Goal: Transaction & Acquisition: Purchase product/service

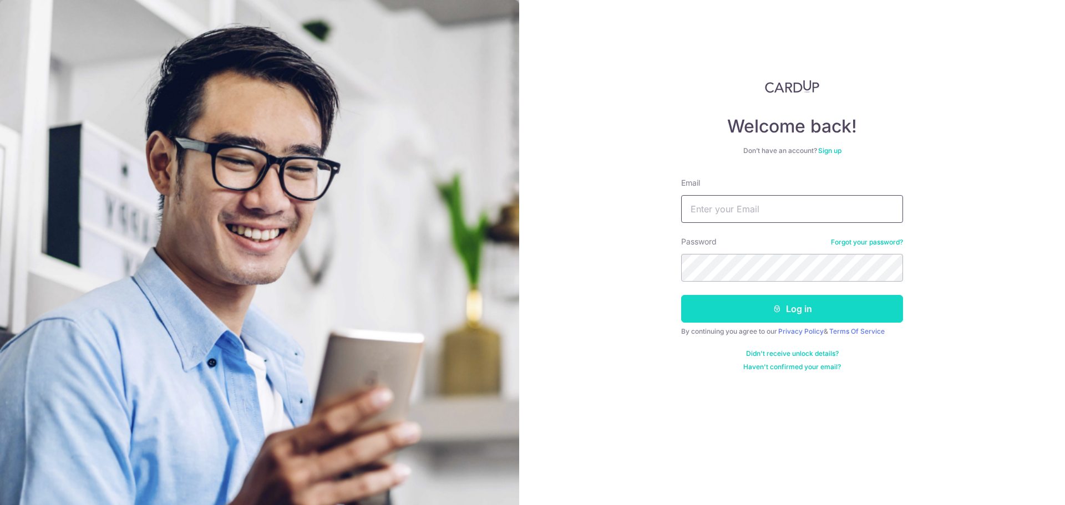
type input "scchiefstrategyofficer@gmail.com"
click at [802, 300] on button "Log in" at bounding box center [792, 309] width 222 height 28
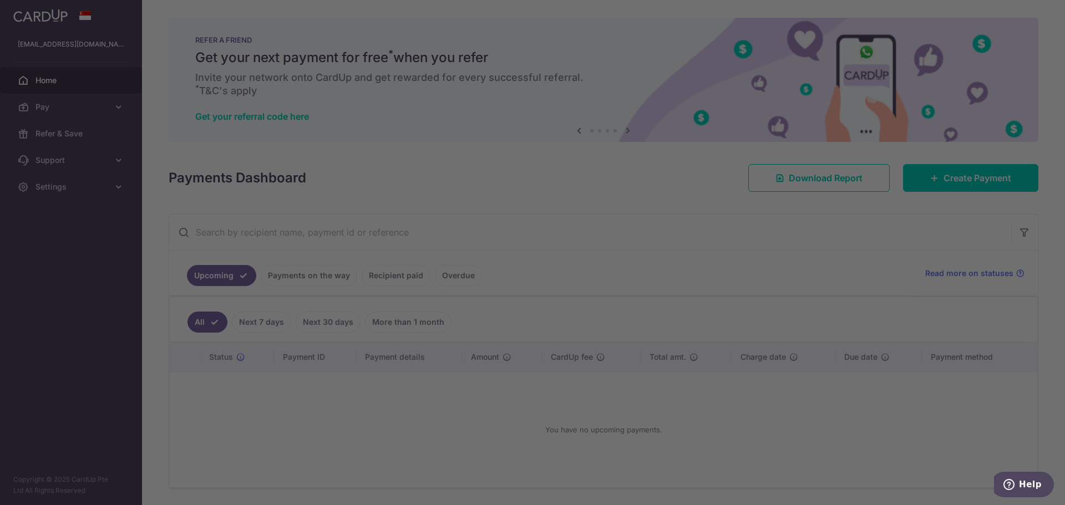
click at [401, 427] on div at bounding box center [537, 255] width 1075 height 510
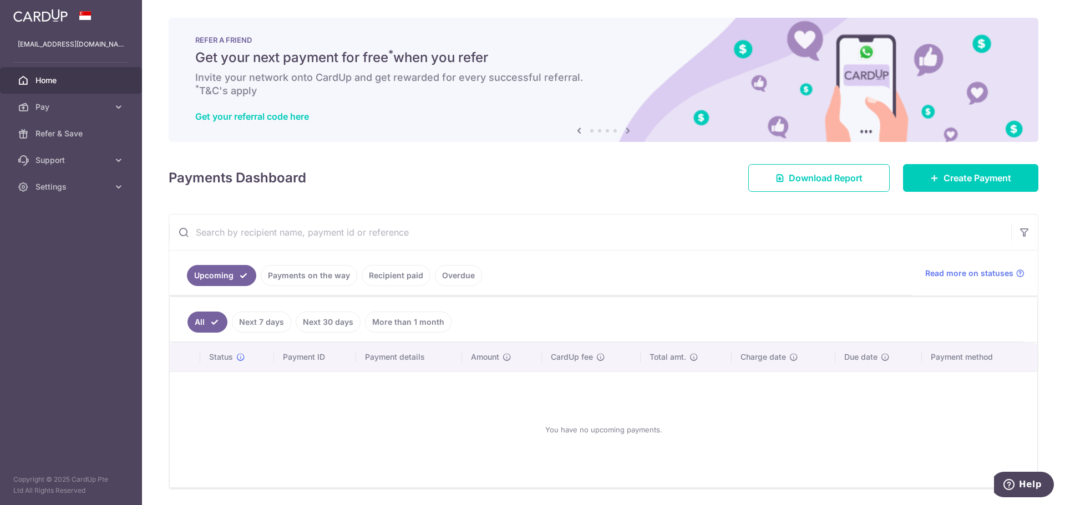
click at [398, 276] on link "Recipient paid" at bounding box center [396, 275] width 69 height 21
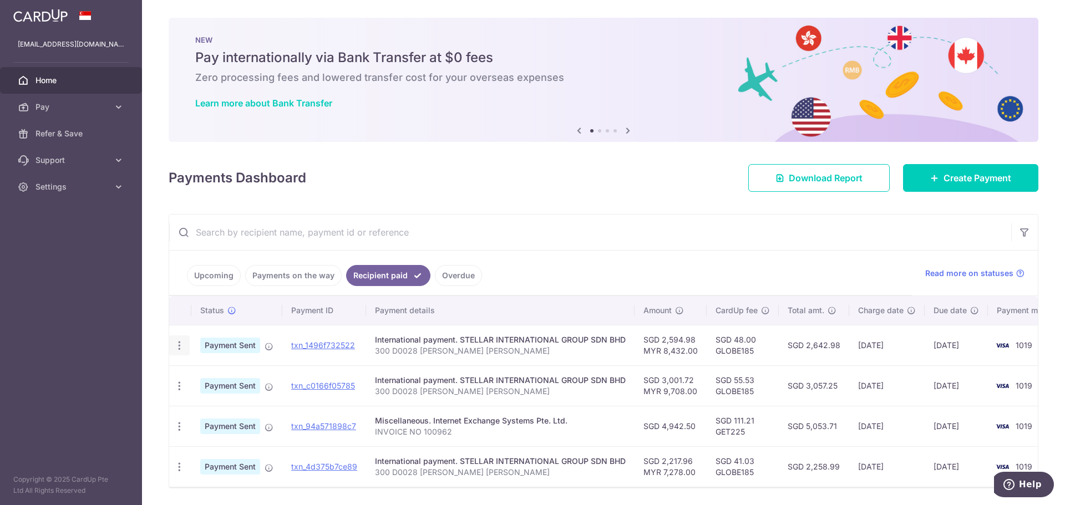
click at [174, 345] on icon "button" at bounding box center [180, 346] width 12 height 12
click at [174, 344] on icon "button" at bounding box center [180, 346] width 12 height 12
click at [947, 170] on link "Create Payment" at bounding box center [970, 178] width 135 height 28
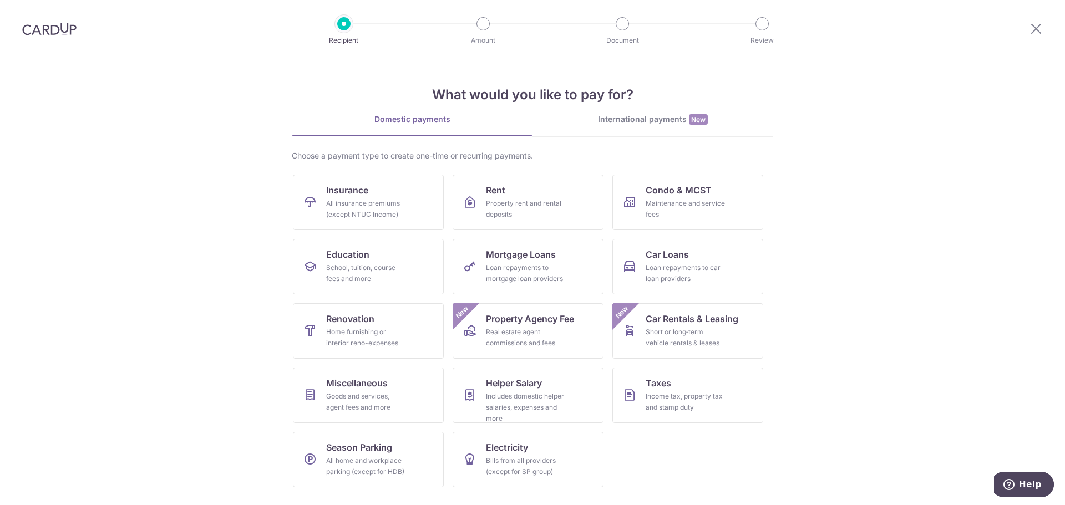
click at [626, 111] on div "What would you like to pay for? Domestic payments International payments New Ch…" at bounding box center [532, 277] width 481 height 438
click at [624, 114] on div "International payments New" at bounding box center [652, 120] width 241 height 12
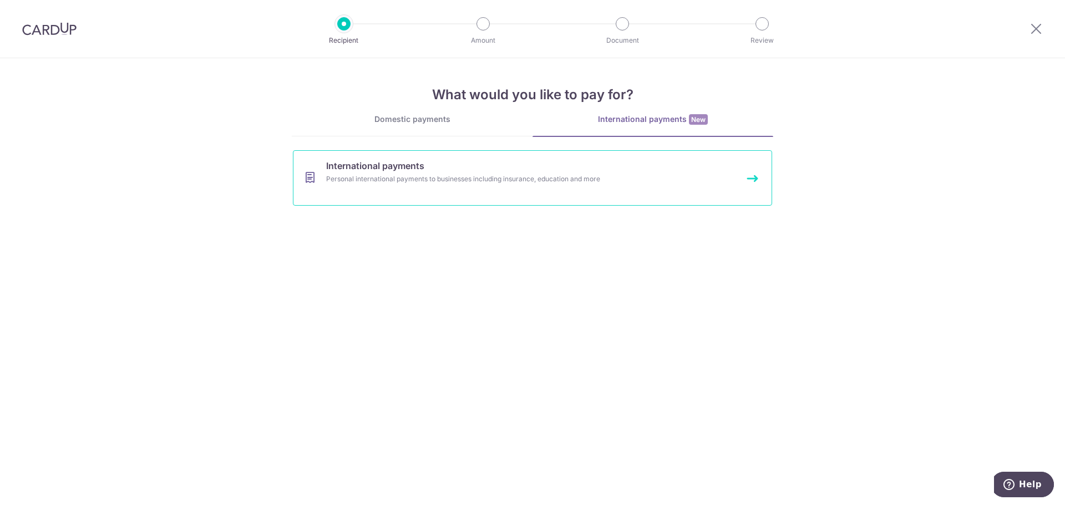
click at [354, 172] on link "International payments Personal international payments to businesses including …" at bounding box center [532, 177] width 479 height 55
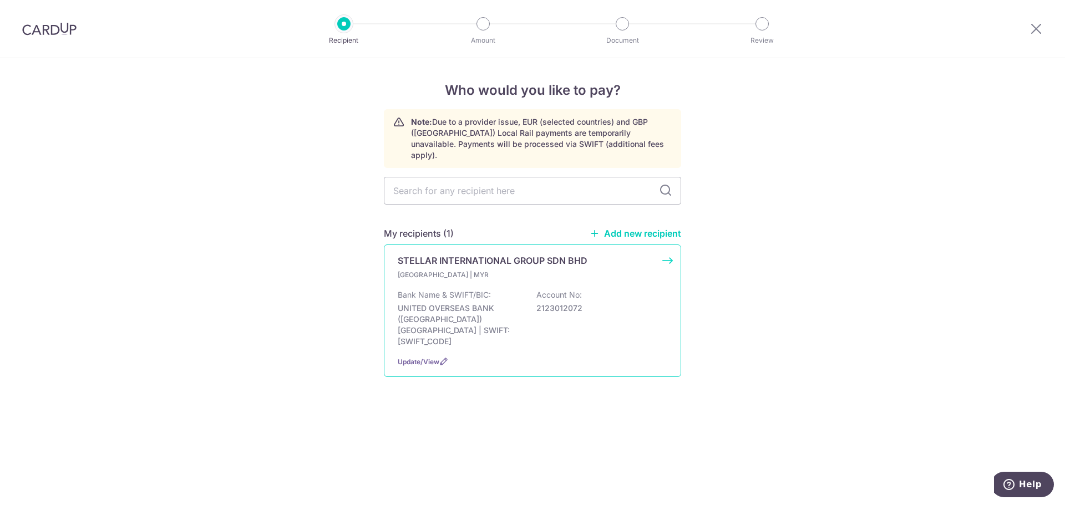
click at [449, 270] on p "Malaysia | MYR" at bounding box center [463, 275] width 131 height 11
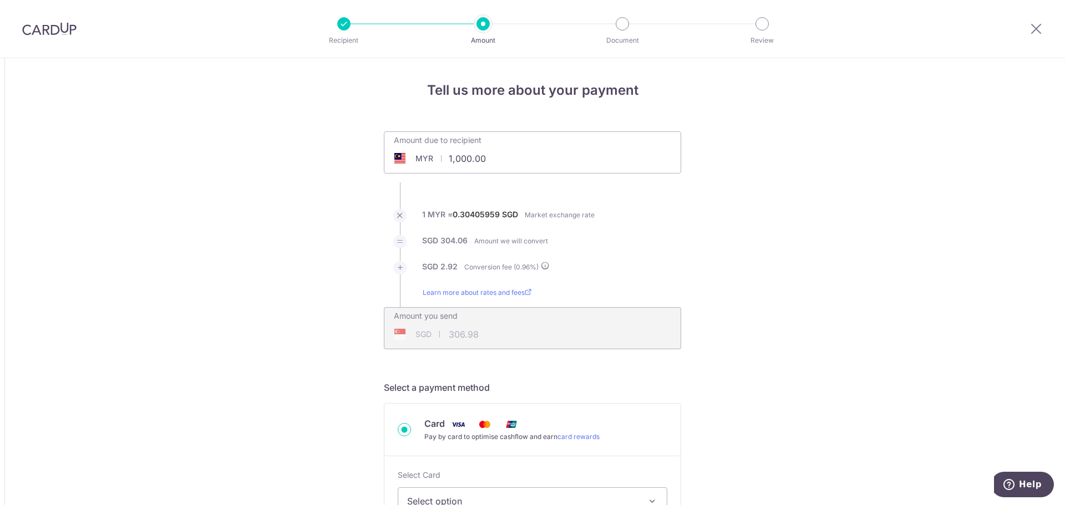
drag, startPoint x: 488, startPoint y: 157, endPoint x: 385, endPoint y: 165, distance: 103.4
click at [385, 165] on input "1,000.00" at bounding box center [469, 159] width 171 height 26
click at [646, 195] on ul "Amount due to recipient MYR 8432 1000 1 MYR = 0.30405959 SGD Market exchange ra…" at bounding box center [532, 240] width 297 height 218
type input "8,432.00"
type input "2,588.64"
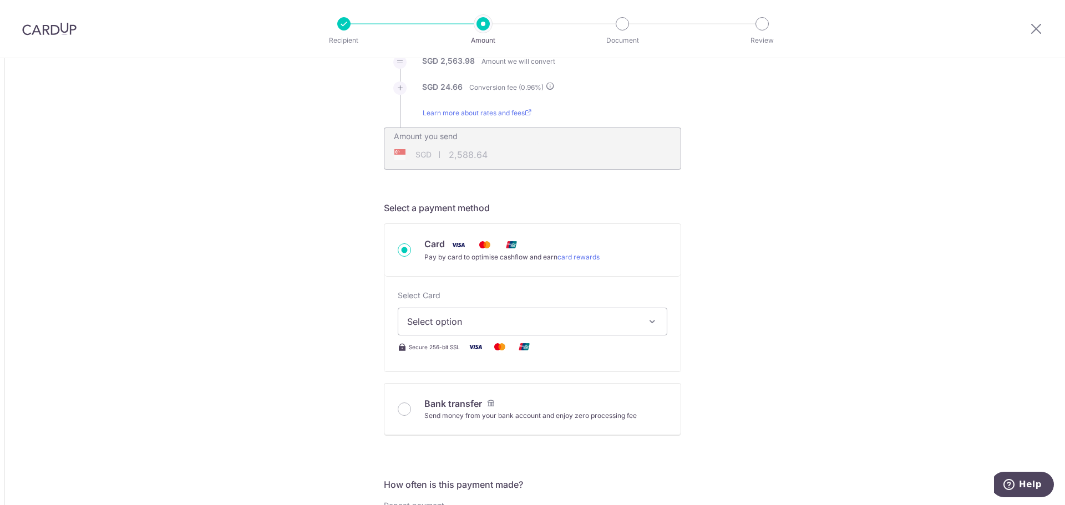
scroll to position [222, 0]
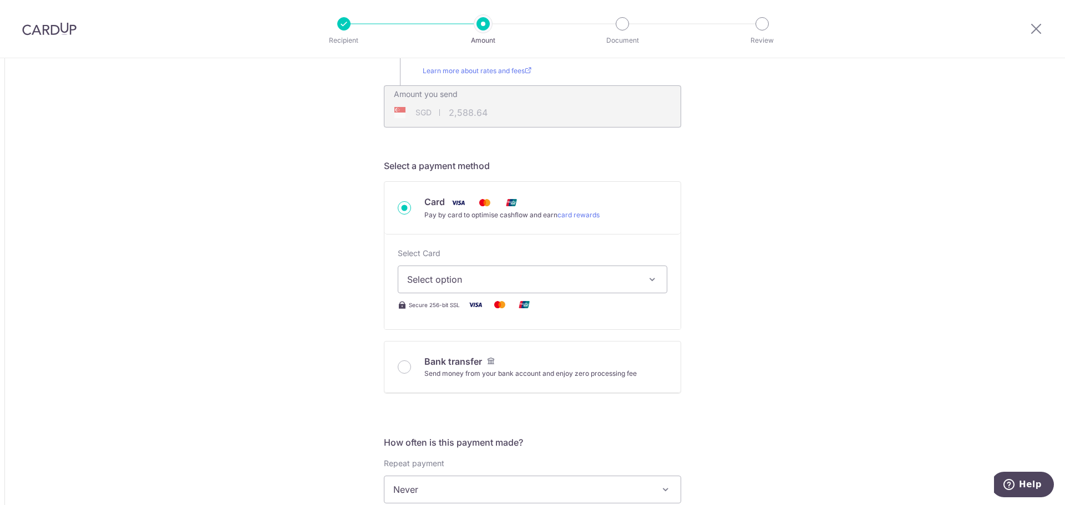
click at [562, 281] on span "Select option" at bounding box center [522, 279] width 231 height 13
click at [562, 280] on span "Select option" at bounding box center [522, 279] width 231 height 13
click at [470, 309] on span "Add credit card" at bounding box center [542, 310] width 231 height 11
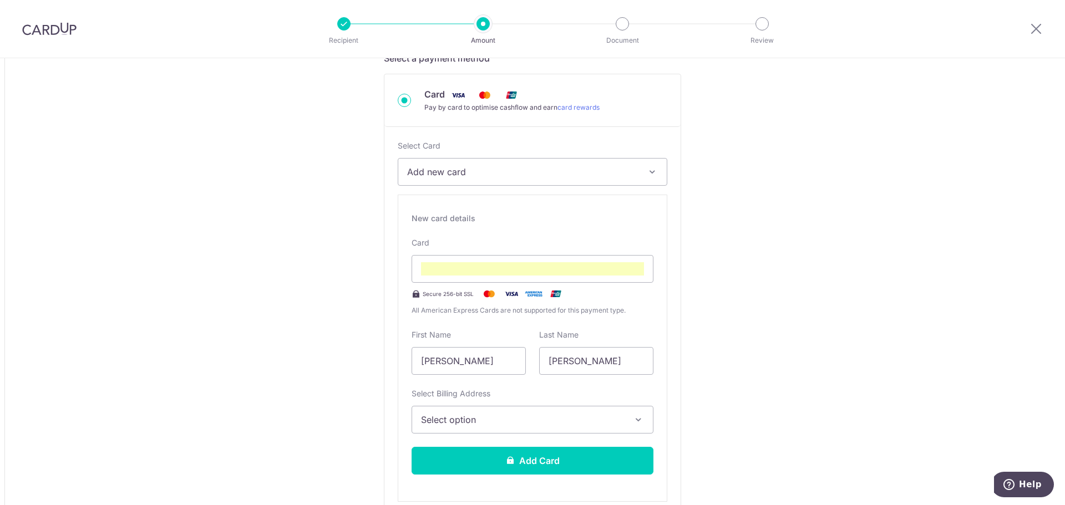
scroll to position [333, 0]
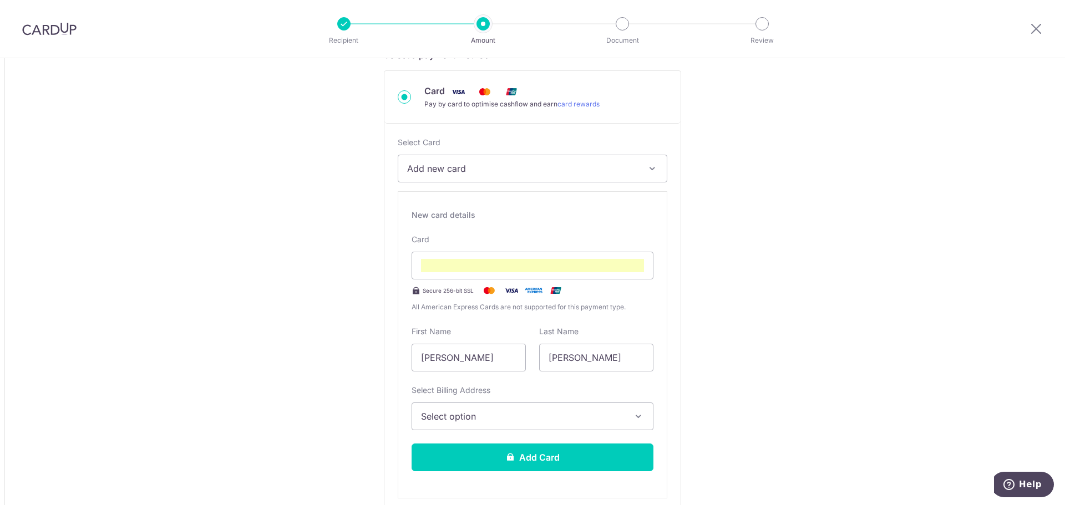
click at [481, 420] on span "Select option" at bounding box center [522, 416] width 203 height 13
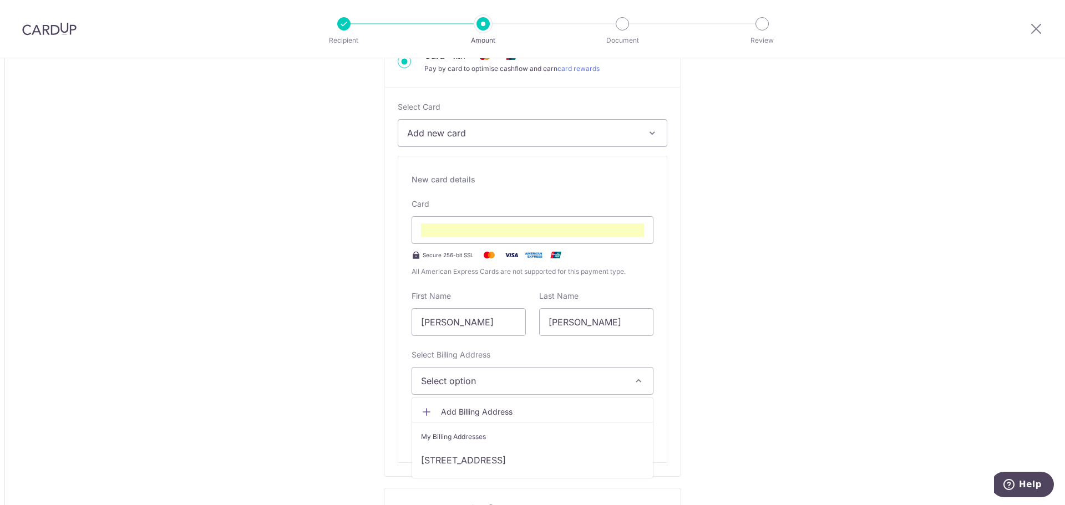
scroll to position [388, 0]
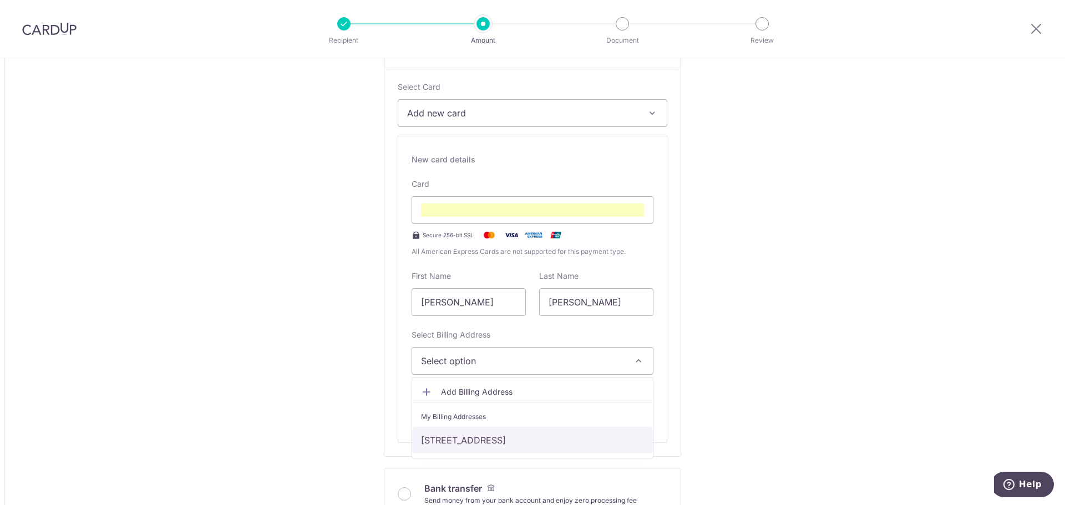
click at [496, 440] on link "Hougang Ave5, #03-206, Singapore, Singapore-530328" at bounding box center [532, 440] width 241 height 27
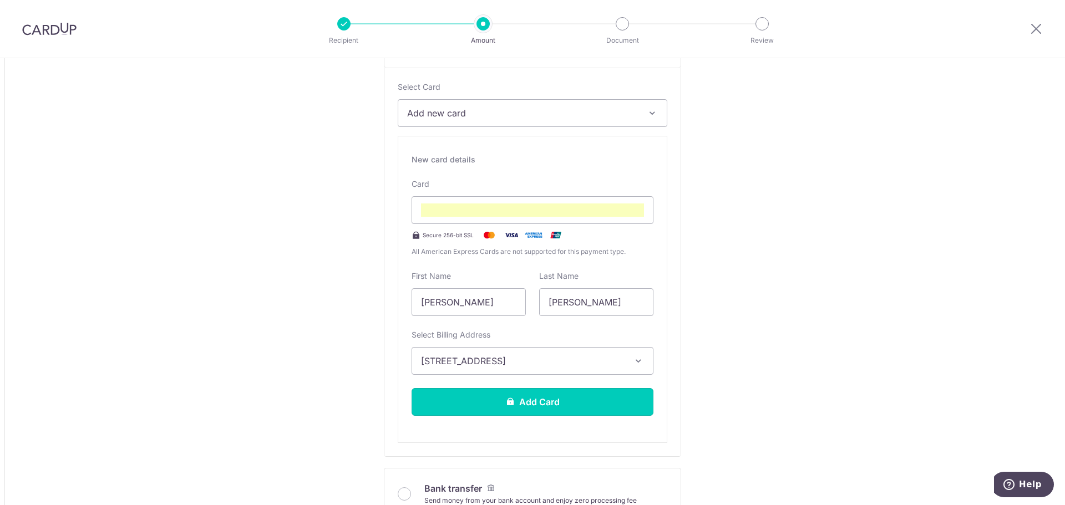
click at [525, 400] on button "Add Card" at bounding box center [532, 402] width 242 height 28
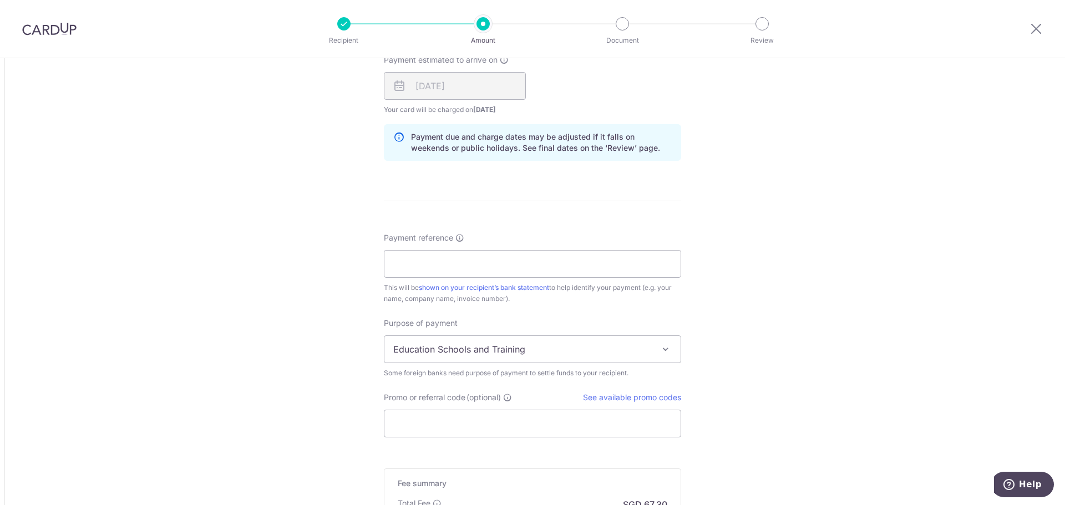
scroll to position [776, 0]
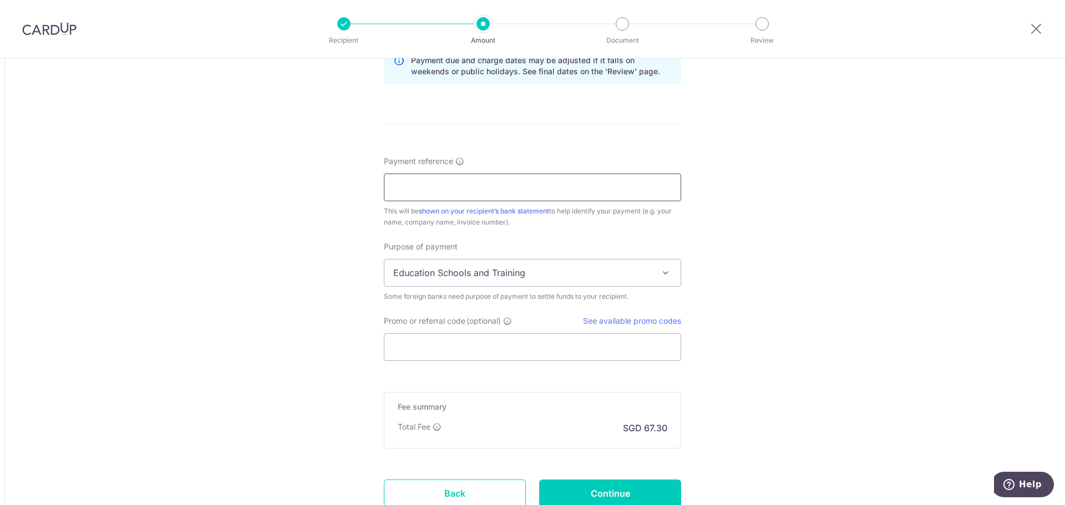
click at [449, 189] on input "Payment reference" at bounding box center [532, 188] width 297 height 28
paste input "IV2508-410"
type input "IV2508-410"
click at [501, 346] on input "Promo or referral code (optional)" at bounding box center [532, 347] width 297 height 28
paste input "GLOBE185"
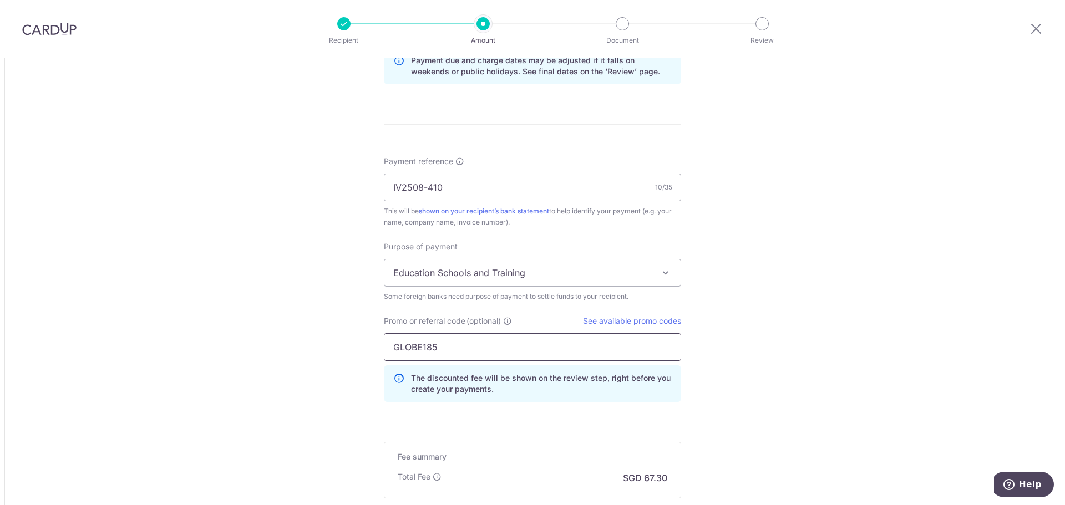
type input "GLOBE185"
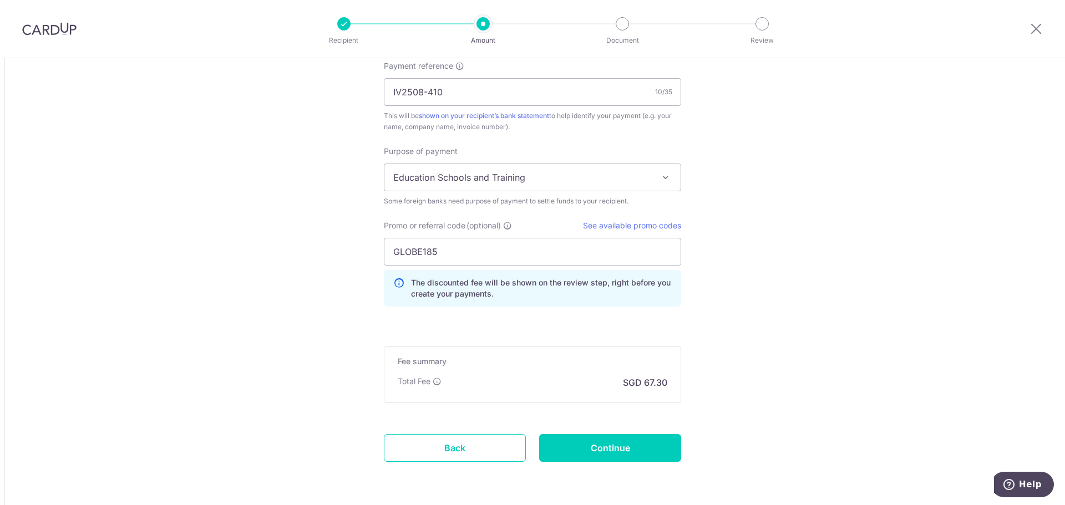
scroll to position [887, 0]
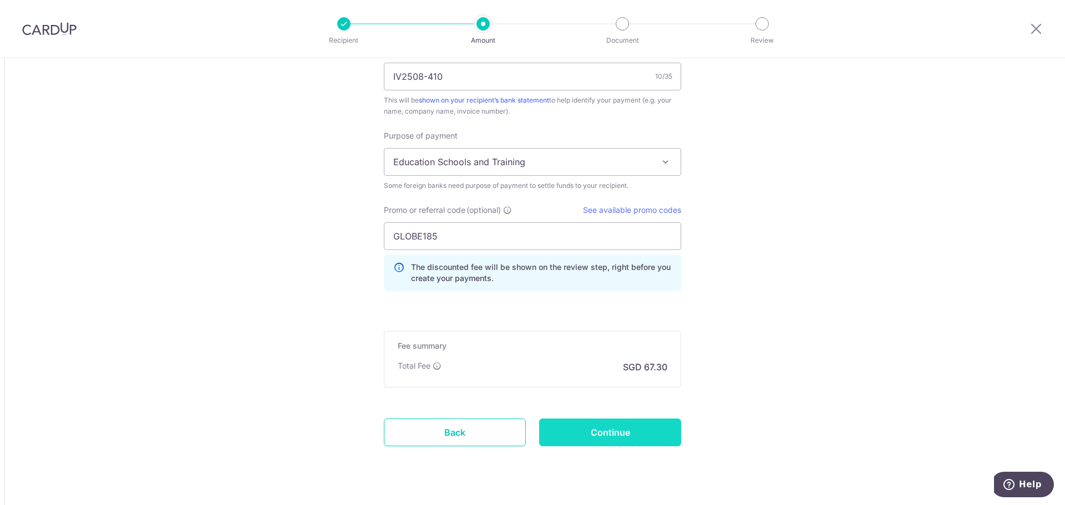
click at [596, 432] on input "Continue" at bounding box center [610, 433] width 142 height 28
type input "Create Schedule"
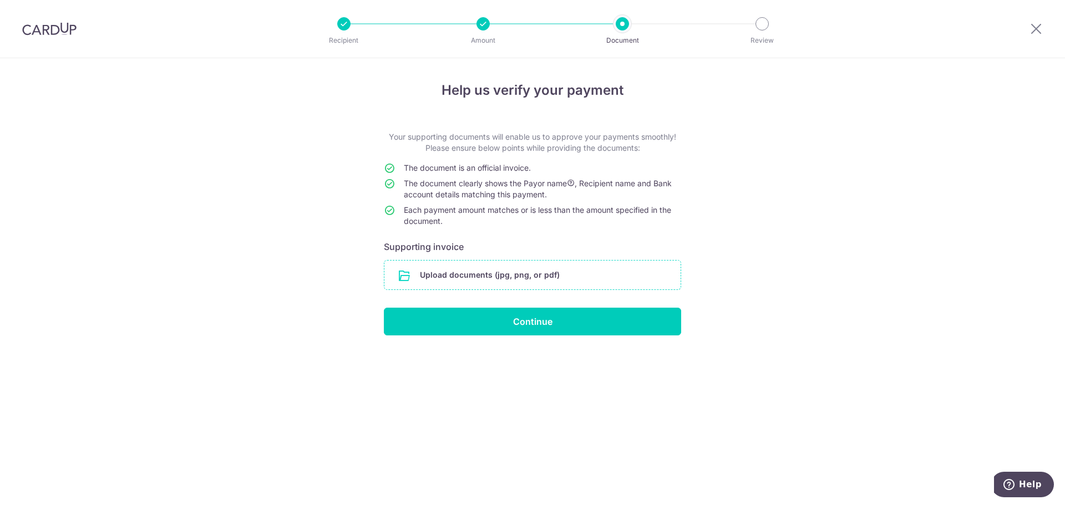
click at [438, 269] on input "file" at bounding box center [532, 275] width 296 height 29
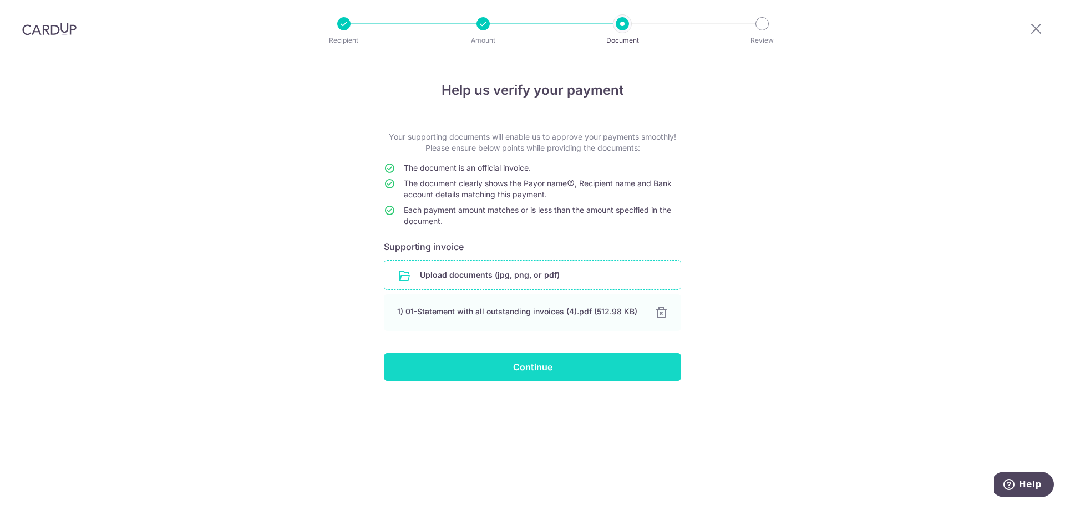
click at [544, 369] on input "Continue" at bounding box center [532, 367] width 297 height 28
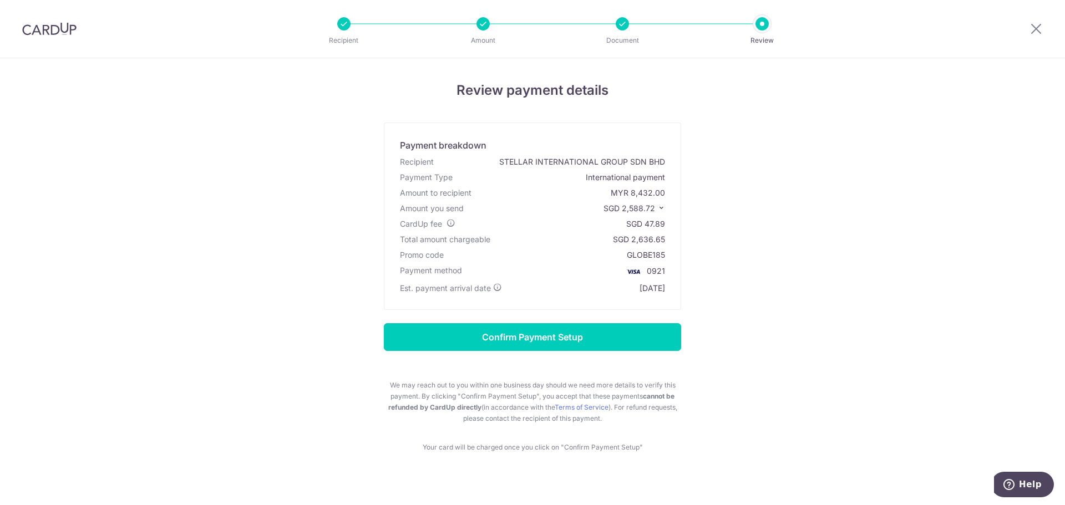
drag, startPoint x: 170, startPoint y: 230, endPoint x: 177, endPoint y: 232, distance: 7.0
click at [170, 230] on div "Review payment details Payment breakdown Recipient STELLAR INTERNATIONAL GROUP …" at bounding box center [532, 288] width 1065 height 460
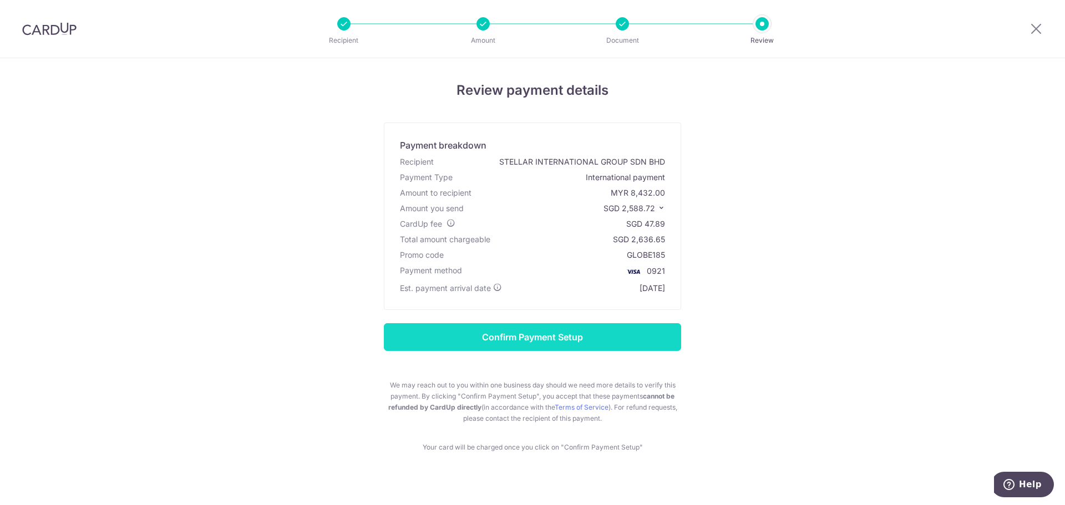
click at [513, 336] on input "Confirm Payment Setup" at bounding box center [532, 337] width 297 height 28
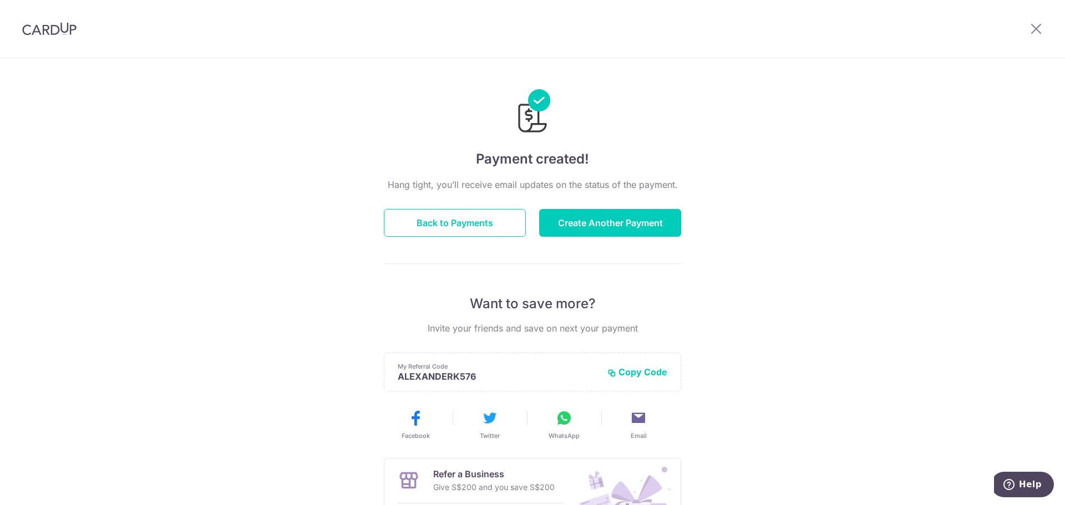
click at [273, 287] on div "Payment created! Hang tight, you’ll receive email updates on the status of the …" at bounding box center [532, 354] width 1065 height 592
click at [464, 226] on button "Back to Payments" at bounding box center [455, 223] width 142 height 28
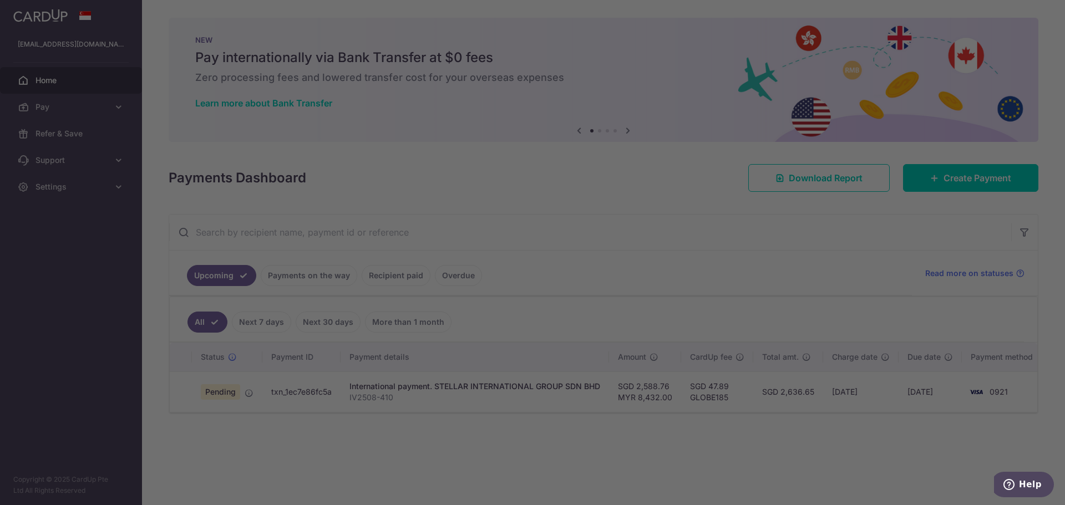
click at [282, 430] on div at bounding box center [537, 255] width 1075 height 510
click at [361, 387] on div at bounding box center [537, 255] width 1075 height 510
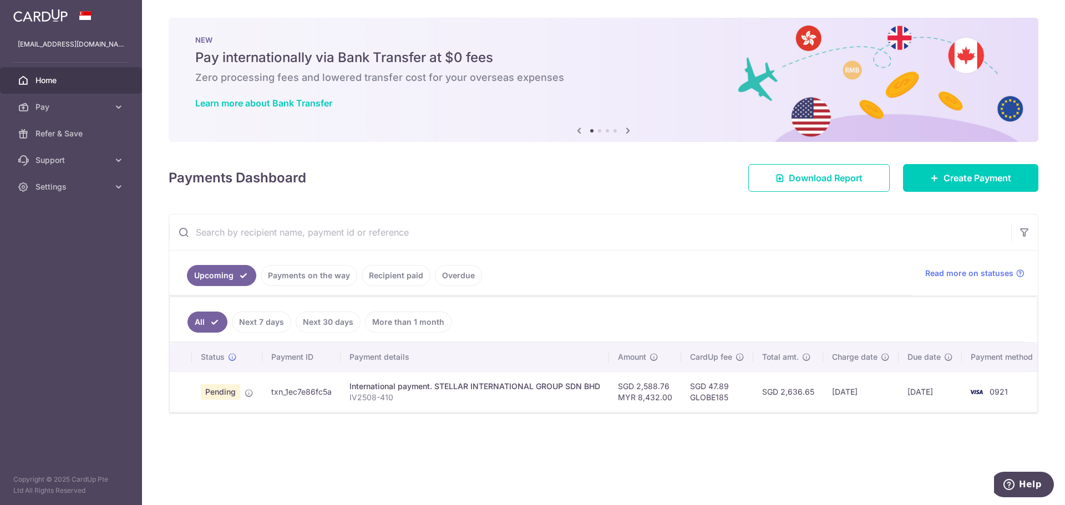
click at [443, 439] on div "× Pause Schedule Pause all future payments in this series Pause just this one p…" at bounding box center [603, 252] width 923 height 505
